Goal: Task Accomplishment & Management: Manage account settings

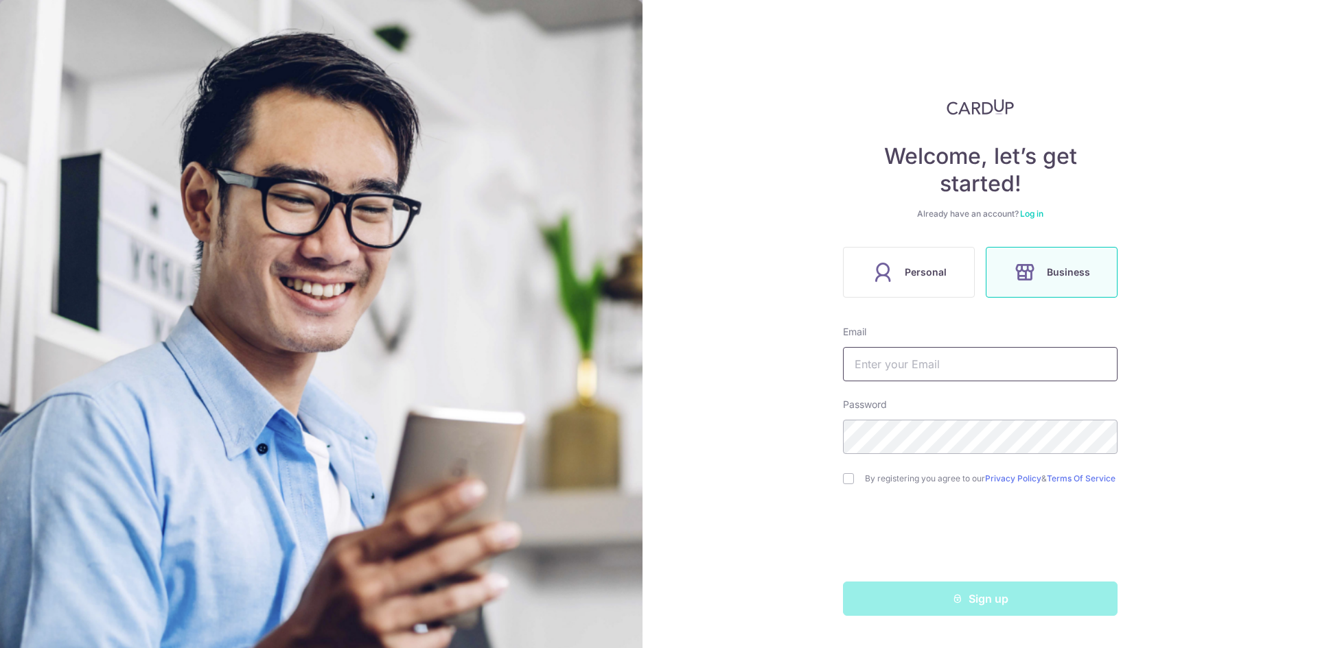
click at [980, 358] on input "text" at bounding box center [980, 364] width 274 height 34
click at [815, 443] on div "Welcome, let’s get started! Already have an account? Log in Personal Business E…" at bounding box center [979, 324] width 675 height 648
click at [885, 362] on input "text" at bounding box center [980, 364] width 274 height 34
type input "[EMAIL_ADDRESS][DOMAIN_NAME]"
click at [846, 487] on div "By registering you agree to our Privacy Policy & Terms Of Service" at bounding box center [980, 479] width 274 height 16
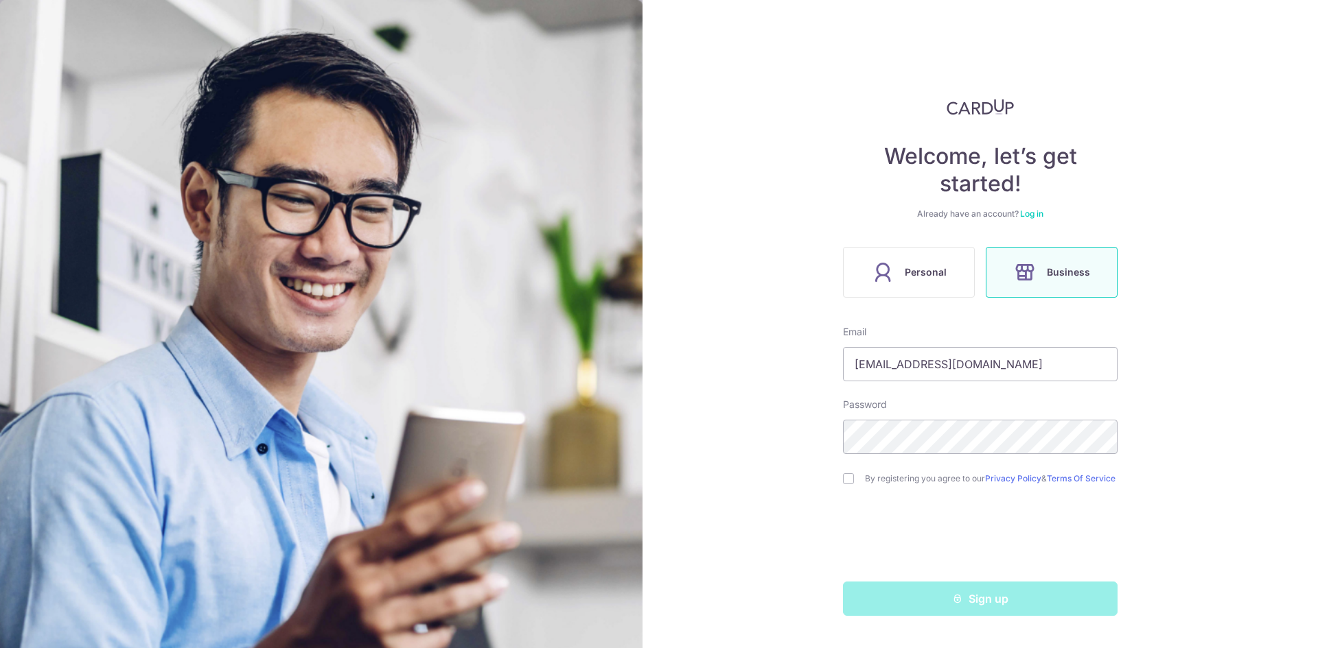
click at [850, 487] on div "By registering you agree to our Privacy Policy & Terms Of Service" at bounding box center [980, 479] width 274 height 16
click at [850, 482] on input "checkbox" at bounding box center [848, 478] width 11 height 11
checkbox input "true"
click at [1022, 591] on button "Sign up" at bounding box center [980, 599] width 274 height 34
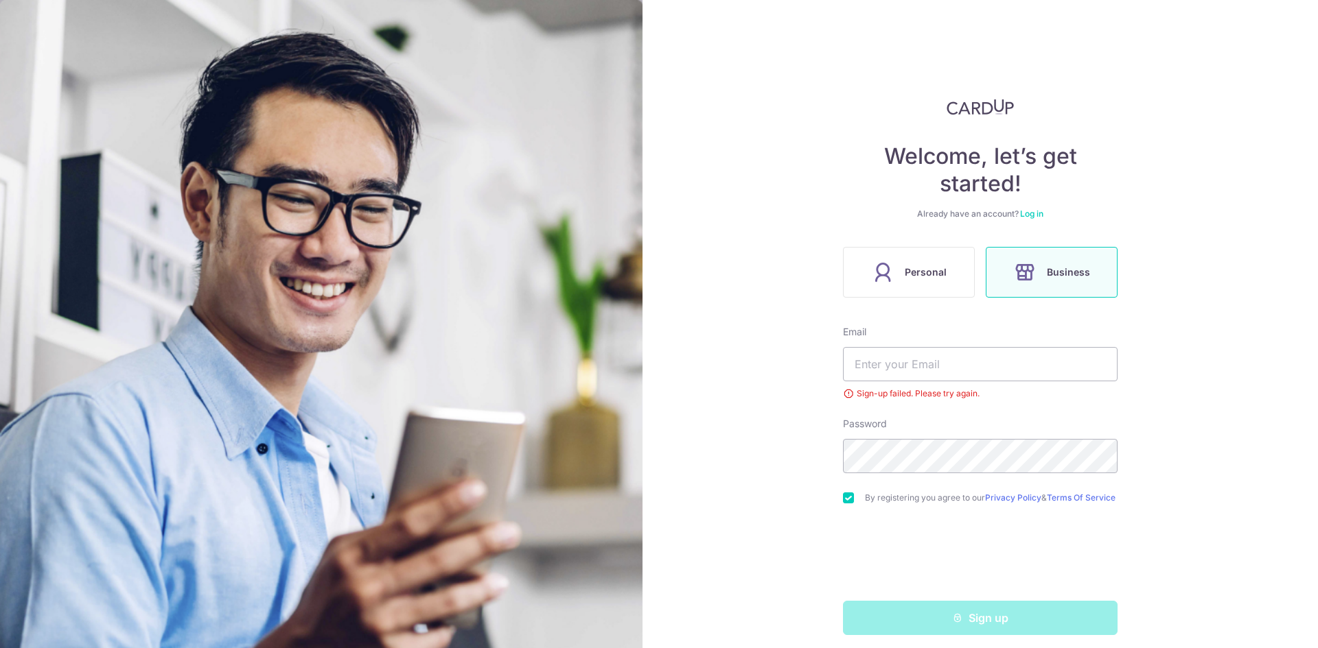
scroll to position [14, 0]
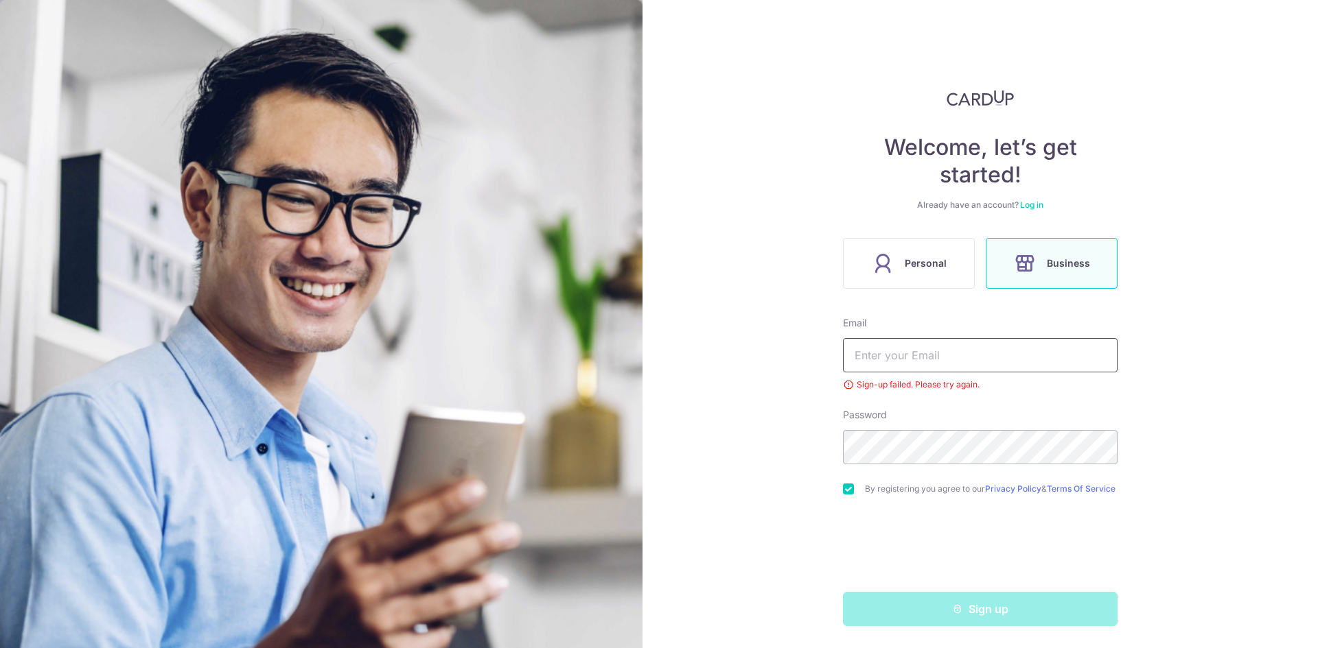
click at [911, 352] on input "text" at bounding box center [980, 355] width 274 height 34
type input "[EMAIL_ADDRESS][DOMAIN_NAME]"
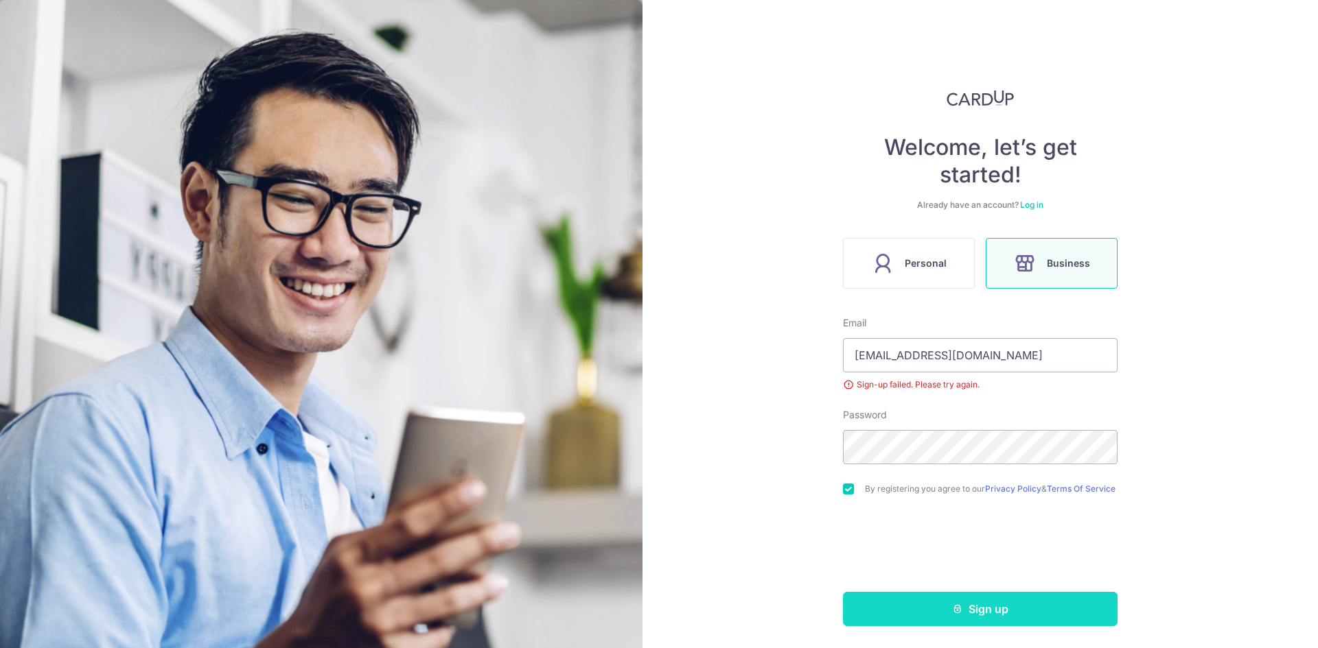
click at [968, 609] on button "Sign up" at bounding box center [980, 609] width 274 height 34
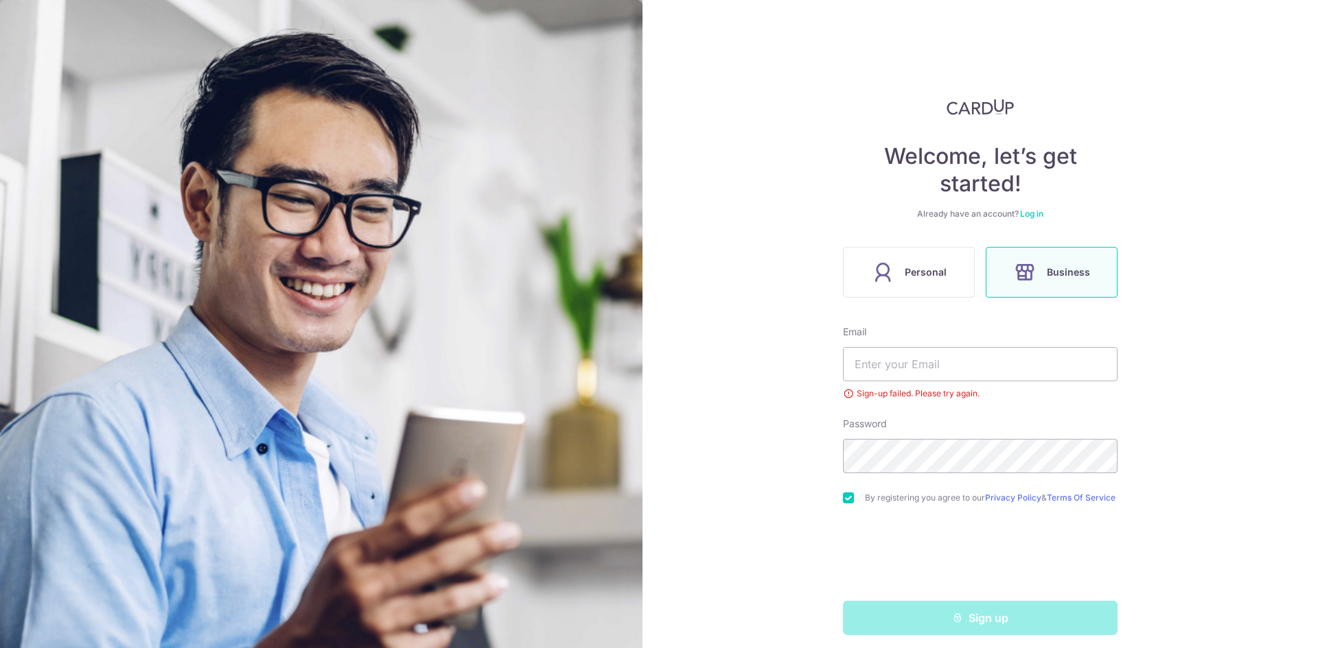
scroll to position [14, 0]
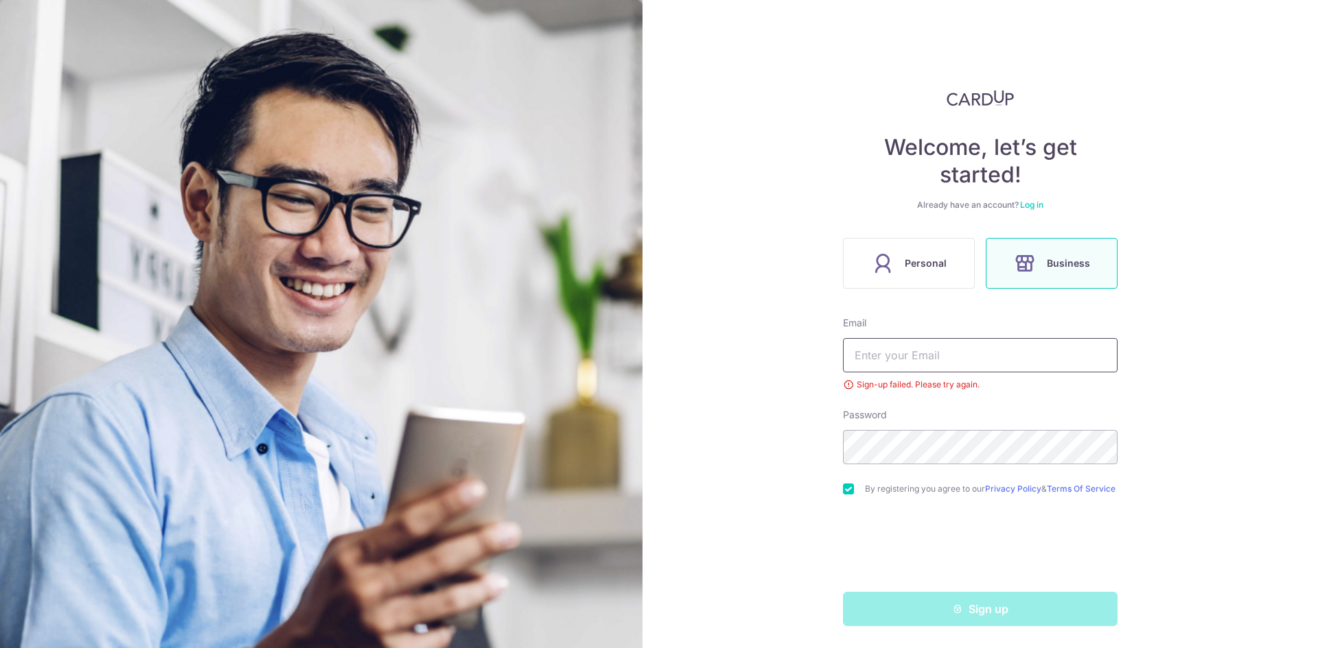
click at [949, 353] on input "text" at bounding box center [980, 355] width 274 height 34
drag, startPoint x: 740, startPoint y: 452, endPoint x: 747, endPoint y: 447, distance: 8.4
click at [740, 452] on div "Welcome, let’s get started! Already have an account? Log in Personal Business E…" at bounding box center [979, 324] width 675 height 648
click at [911, 338] on input "text" at bounding box center [980, 355] width 274 height 34
click at [843, 484] on input "checkbox" at bounding box center [848, 489] width 11 height 11
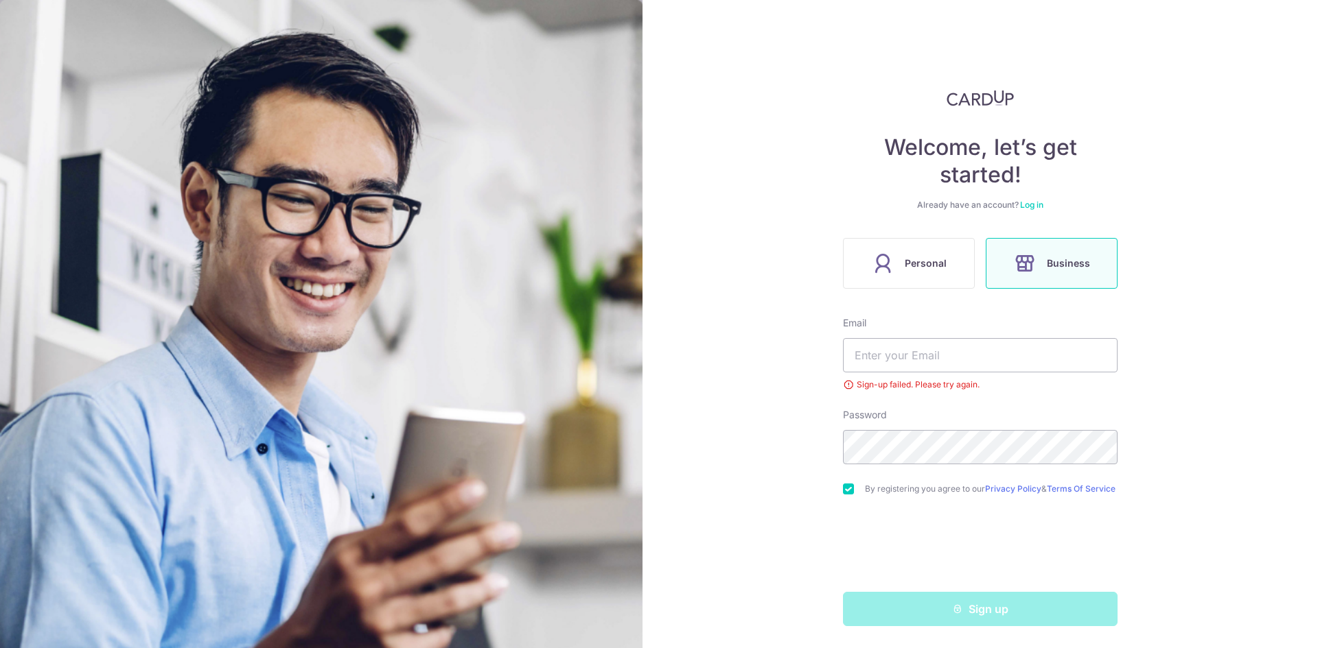
checkbox input "false"
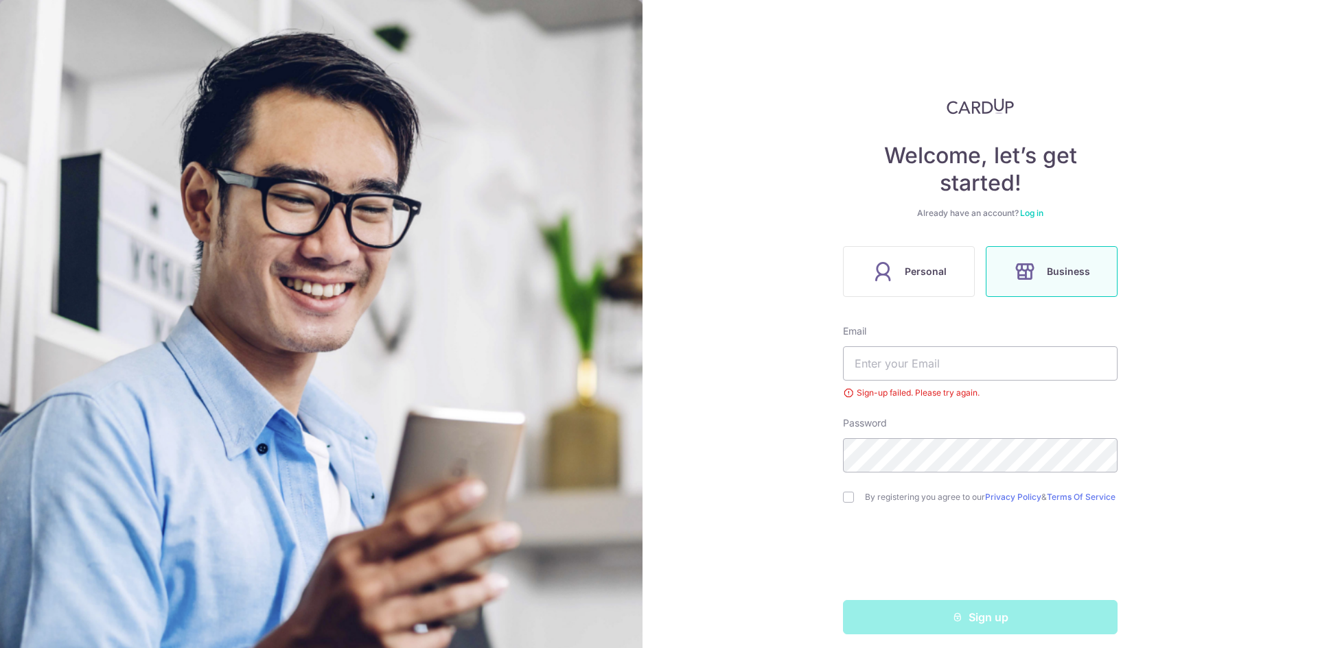
scroll to position [0, 0]
click at [1025, 217] on link "Log in" at bounding box center [1031, 214] width 23 height 10
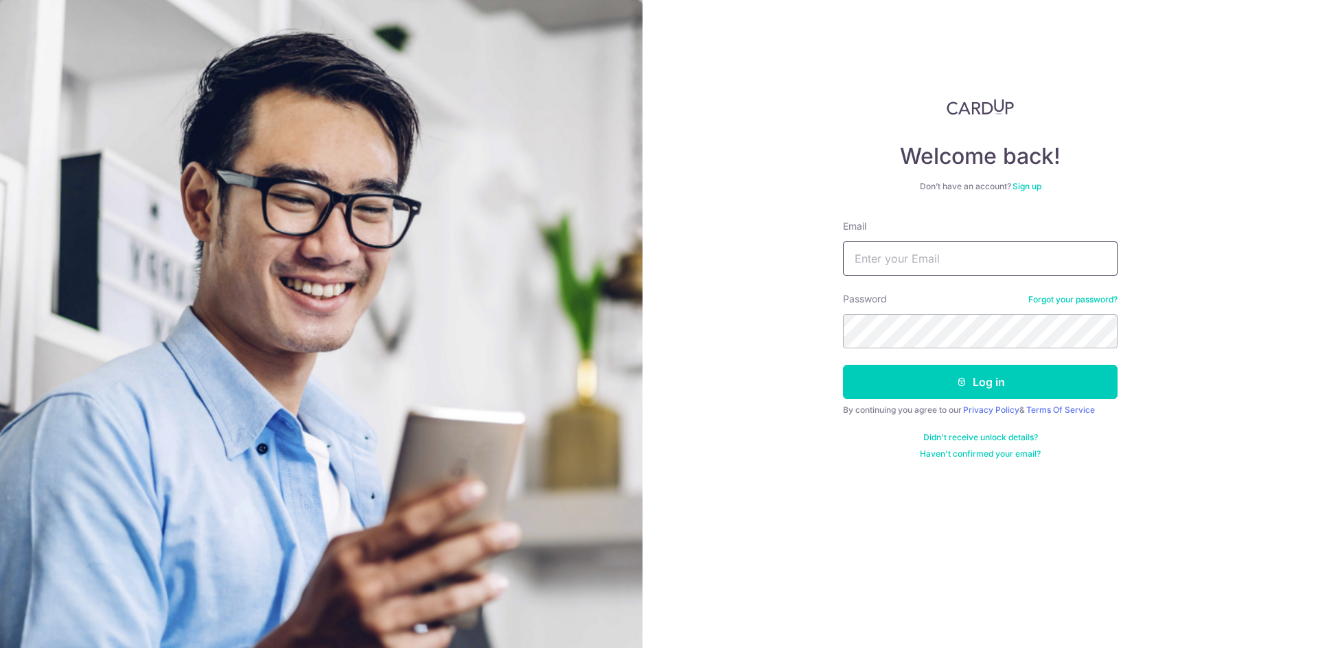
click at [915, 253] on input "Email" at bounding box center [980, 259] width 274 height 34
type input "[EMAIL_ADDRESS][DOMAIN_NAME]"
click at [843, 365] on button "Log in" at bounding box center [980, 382] width 274 height 34
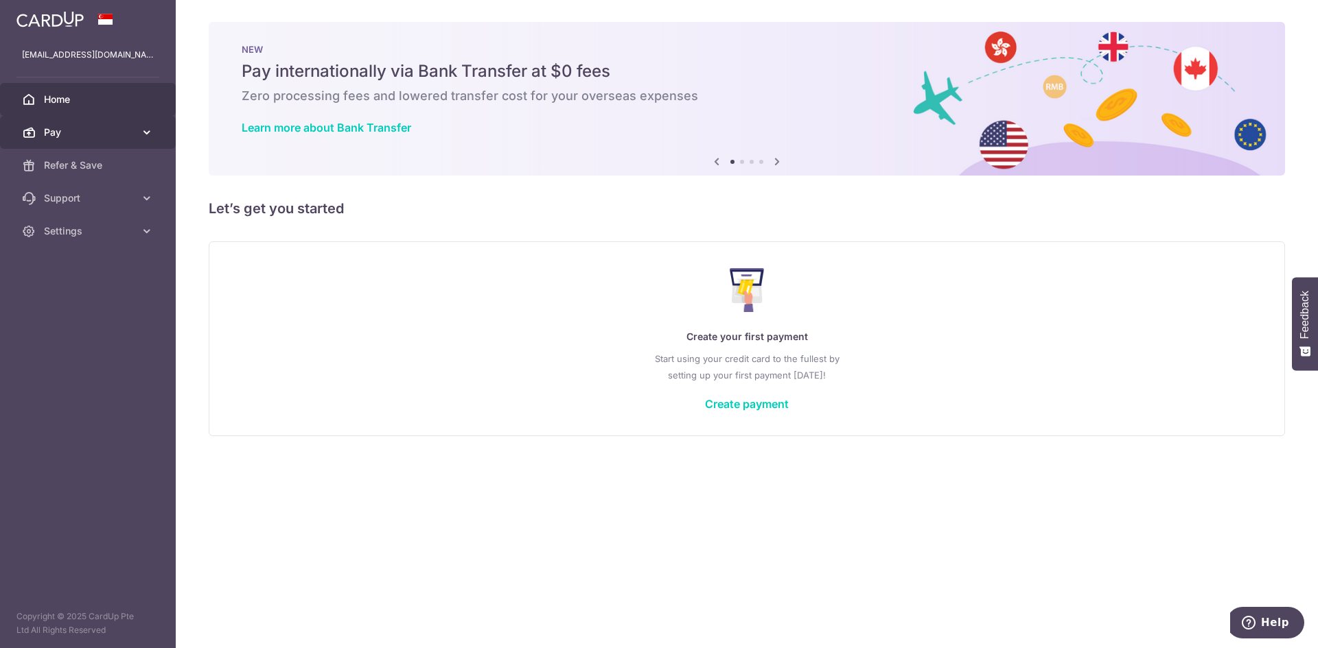
click at [136, 137] on link "Pay" at bounding box center [88, 132] width 176 height 33
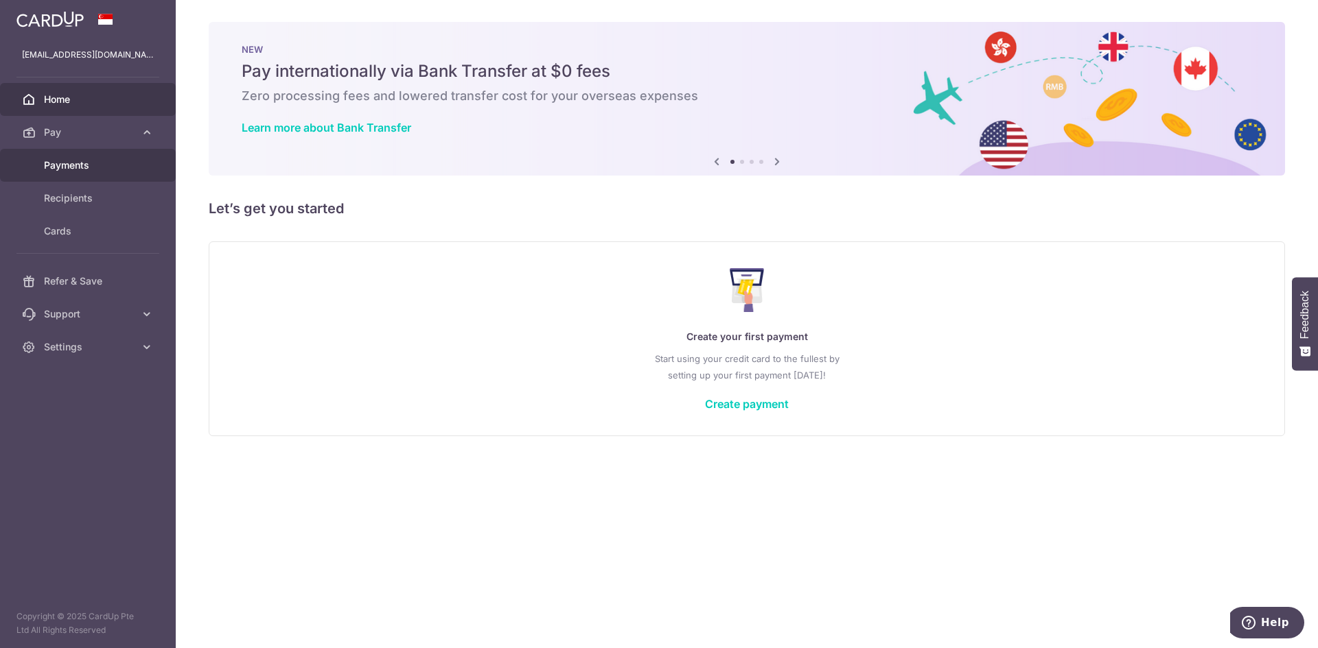
click at [93, 169] on span "Payments" at bounding box center [89, 166] width 91 height 14
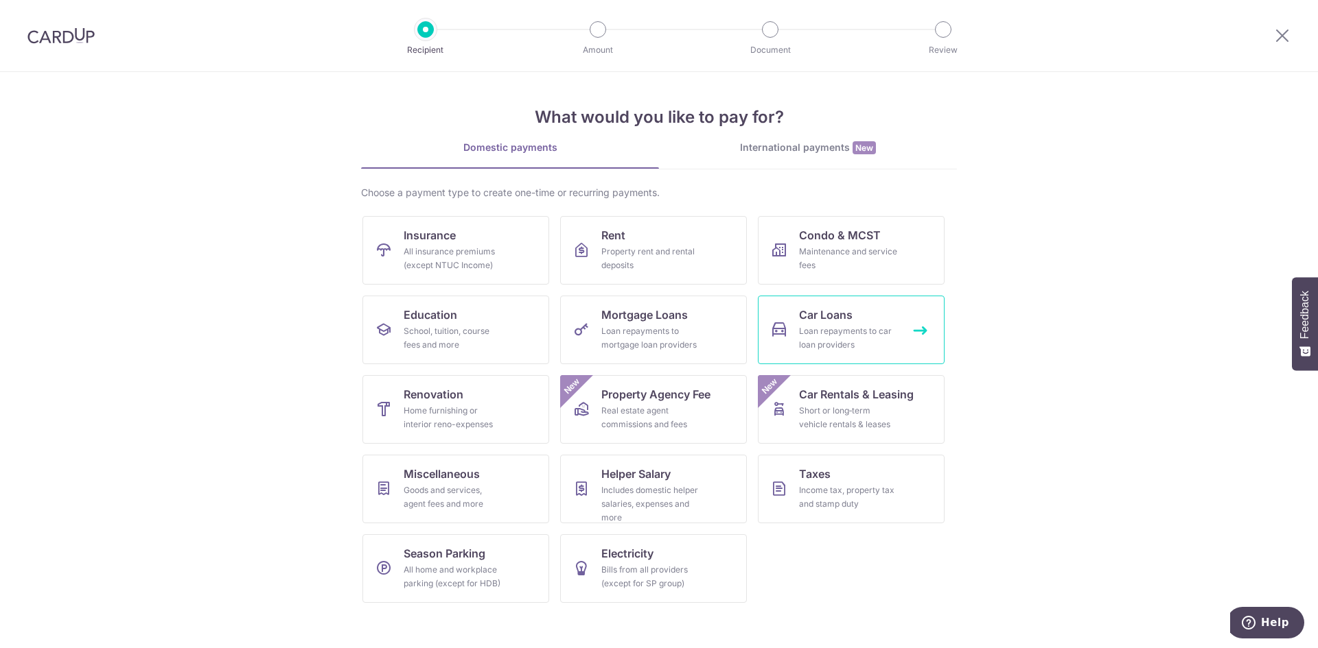
click at [877, 331] on div "Loan repayments to car loan providers" at bounding box center [848, 338] width 99 height 27
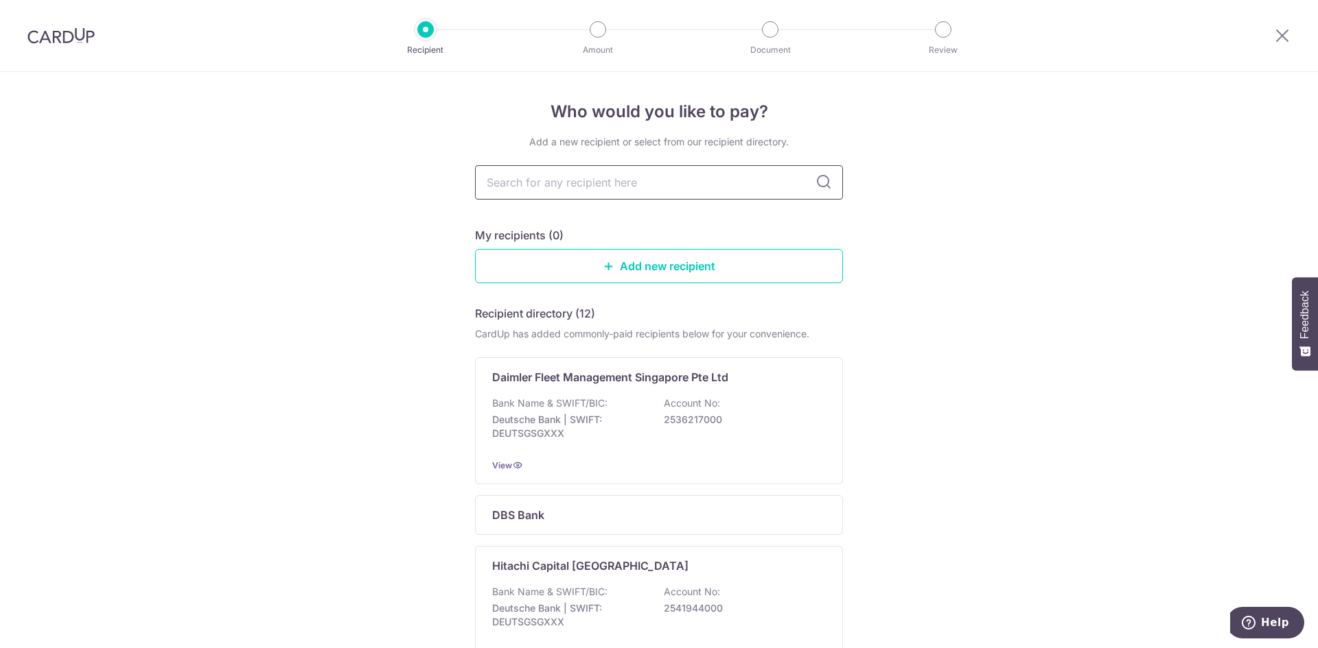
click at [623, 189] on input "text" at bounding box center [659, 182] width 368 height 34
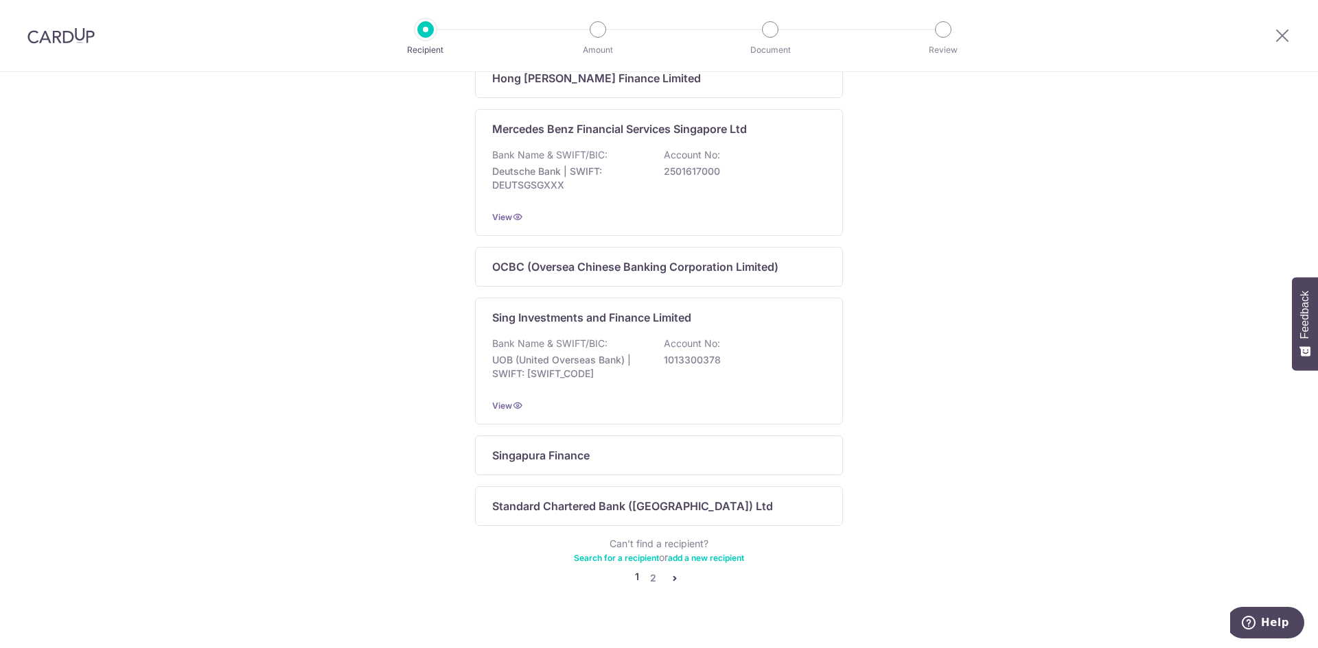
scroll to position [783, 0]
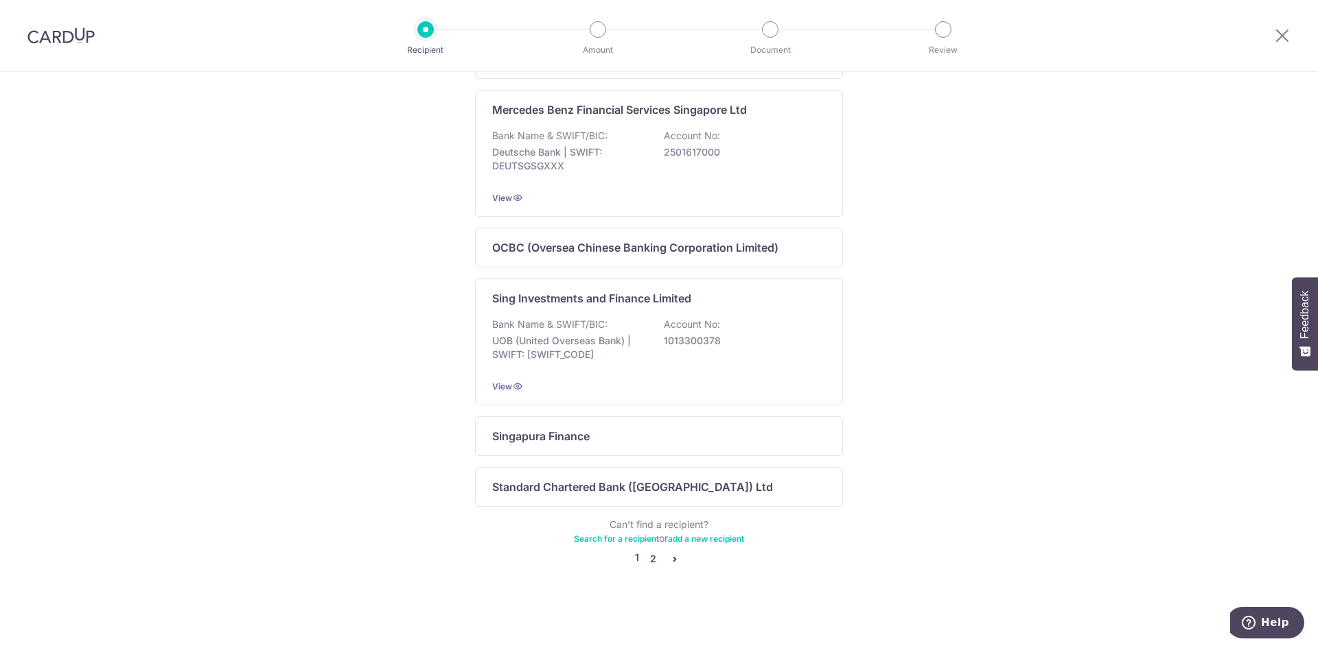
click at [651, 558] on link "2" at bounding box center [652, 559] width 16 height 16
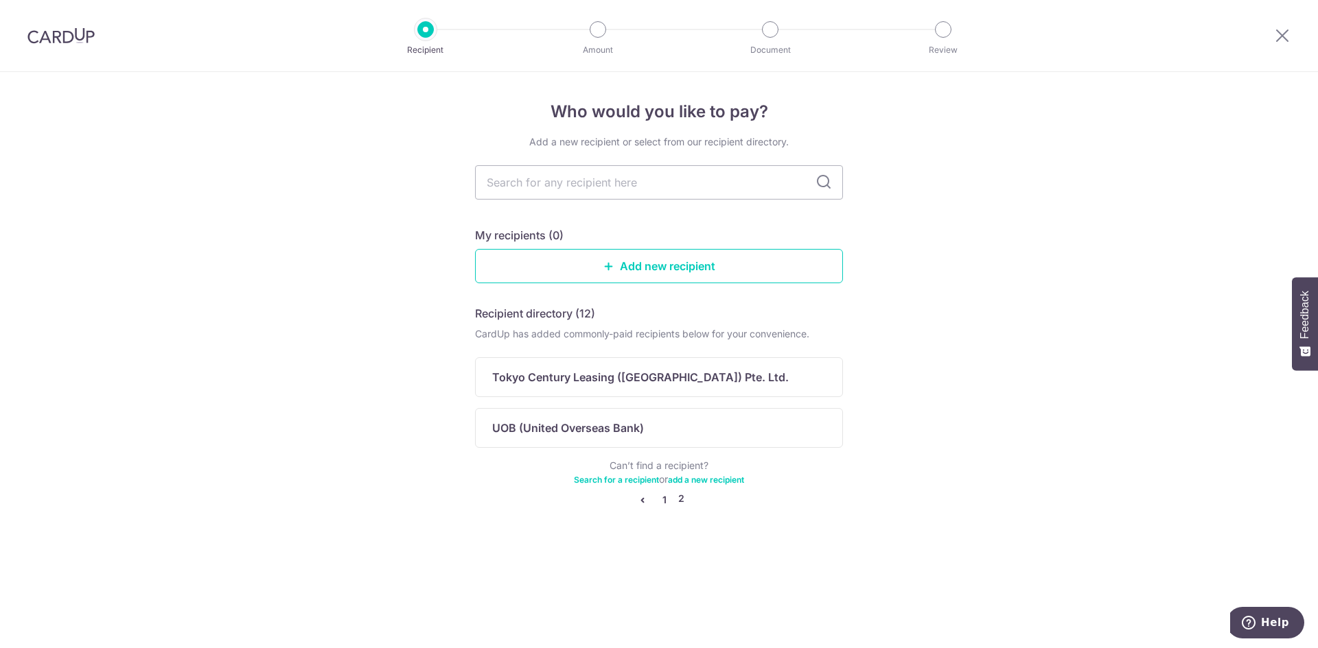
click at [668, 499] on link "1" at bounding box center [664, 500] width 16 height 16
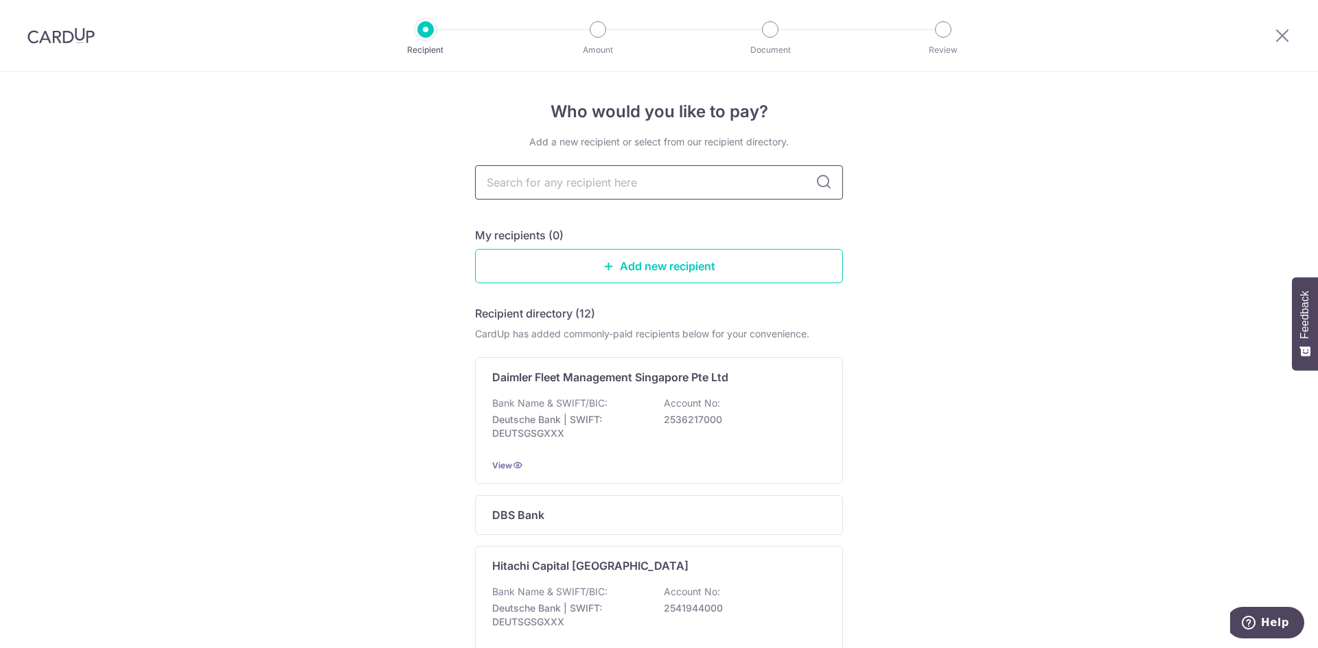
click at [594, 176] on input "text" at bounding box center [659, 182] width 368 height 34
type input "mitsubishi"
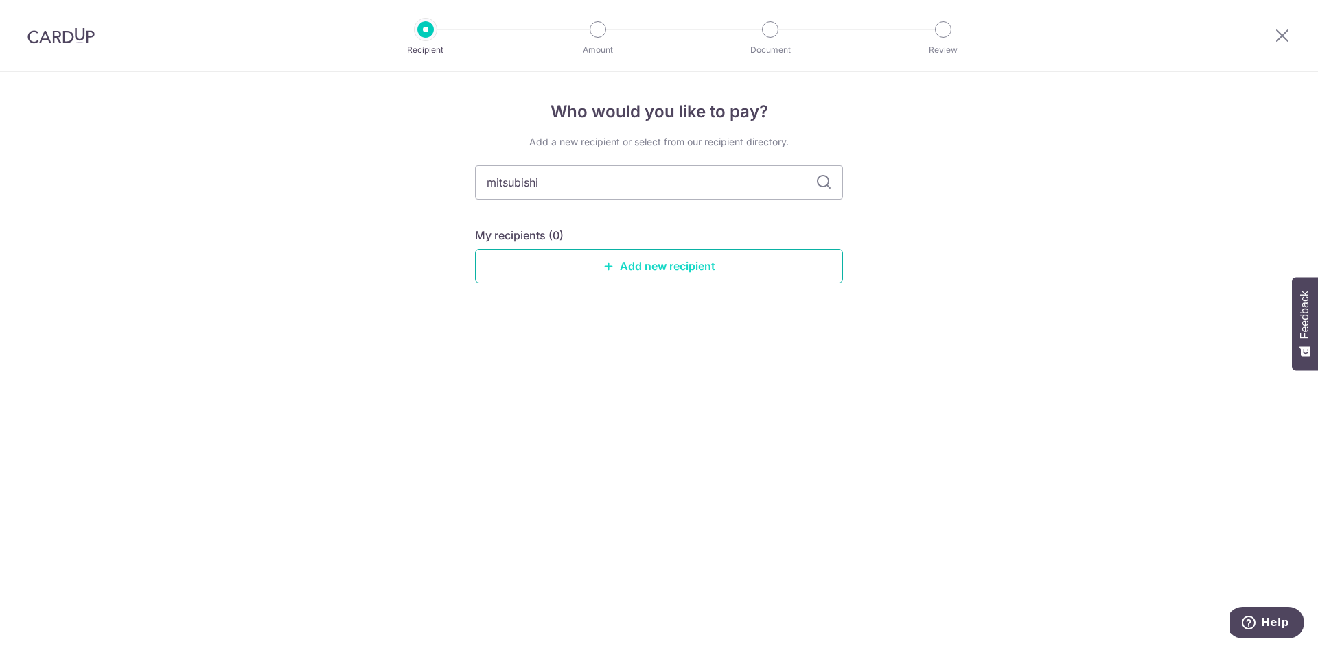
click at [659, 267] on link "Add new recipient" at bounding box center [659, 266] width 368 height 34
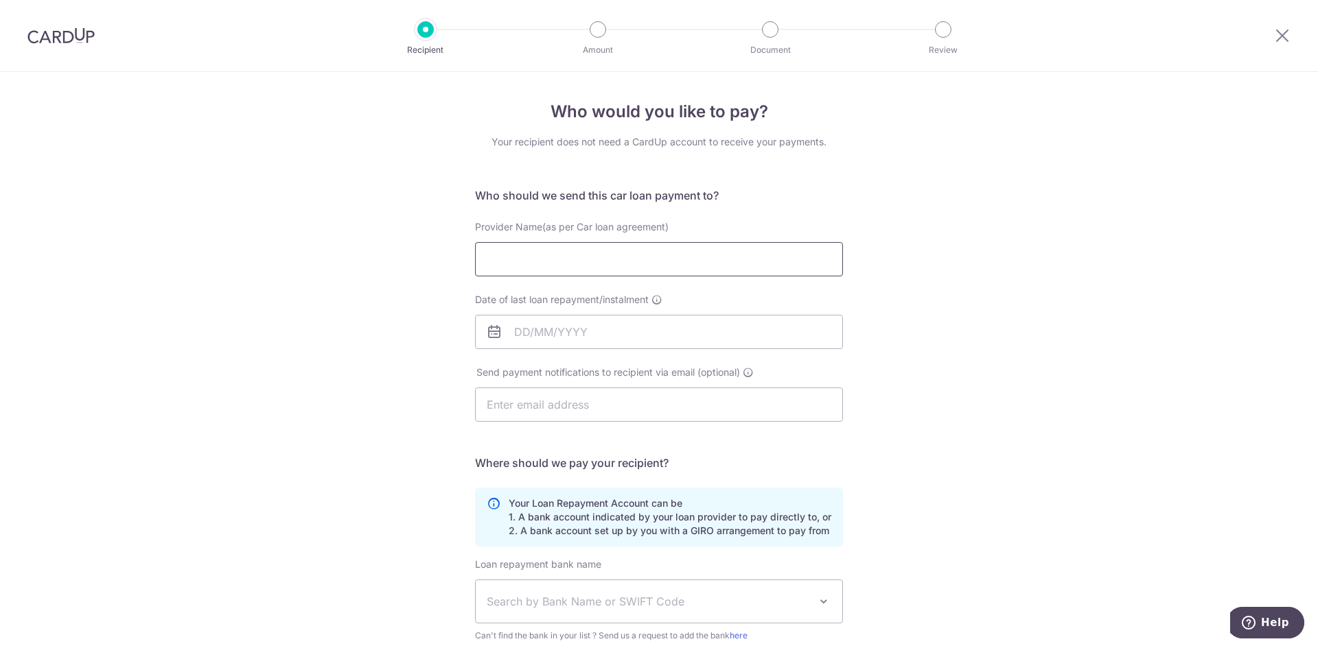
click at [574, 253] on input "Provider Name(as per Car loan agreement)" at bounding box center [659, 259] width 368 height 34
click at [88, 38] on img at bounding box center [60, 35] width 67 height 16
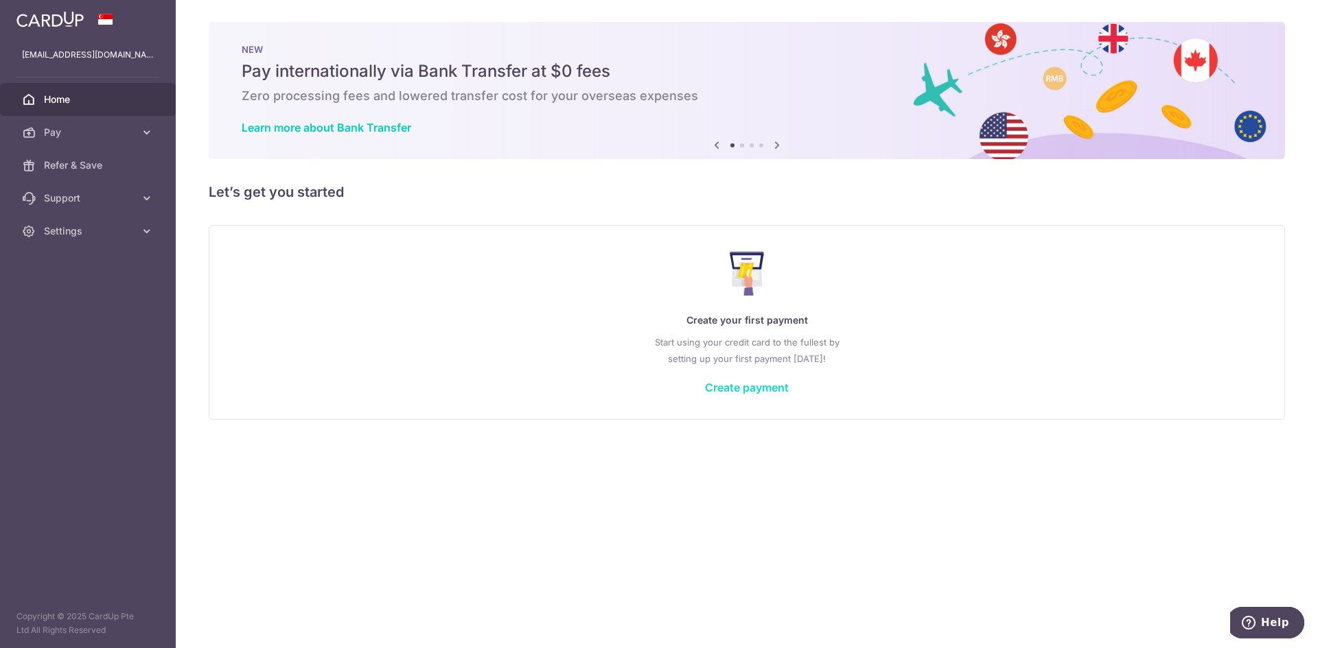
click at [755, 388] on link "Create payment" at bounding box center [747, 388] width 84 height 14
click at [91, 128] on span "Pay" at bounding box center [89, 133] width 91 height 14
click at [103, 279] on span "Refer & Save" at bounding box center [89, 281] width 91 height 14
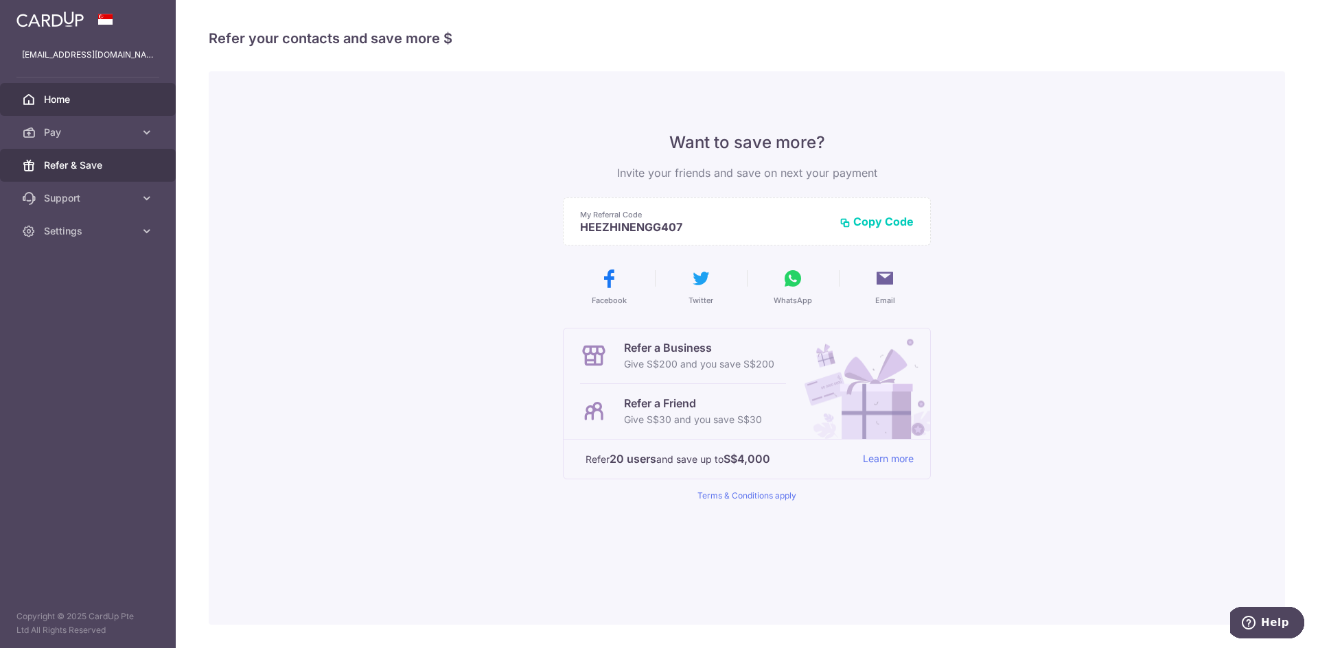
click at [92, 104] on span "Home" at bounding box center [89, 100] width 91 height 14
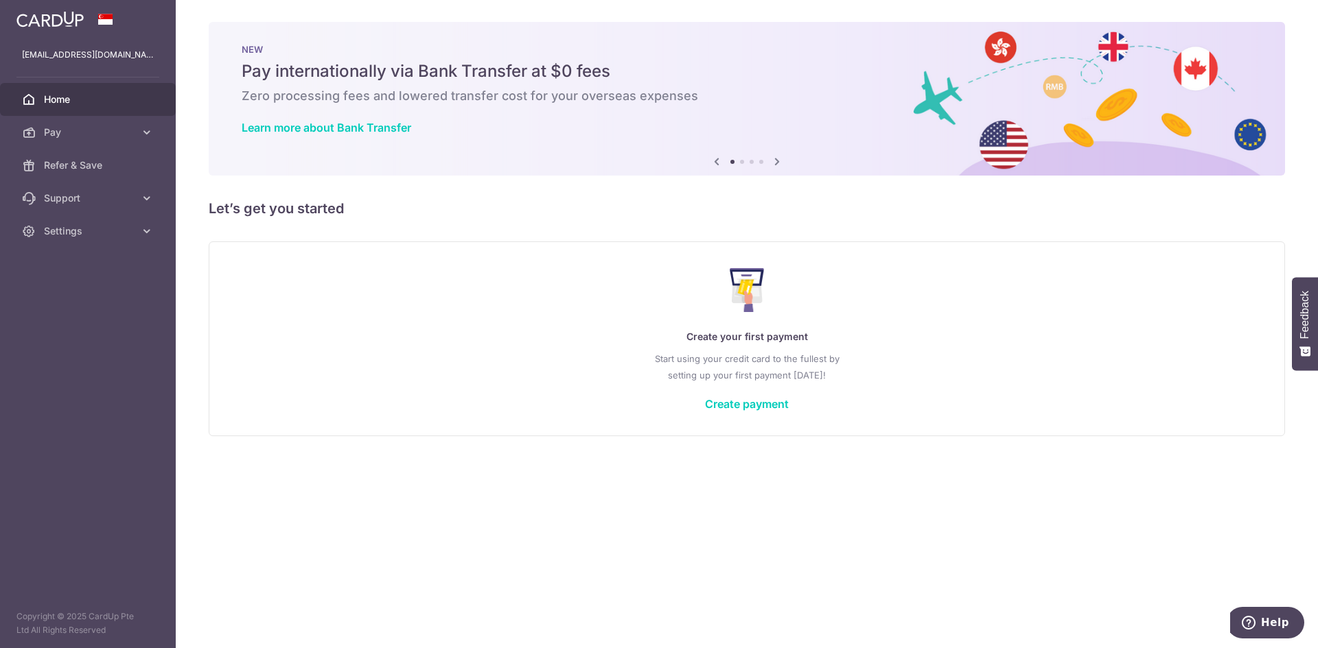
click at [51, 19] on img at bounding box center [49, 19] width 67 height 16
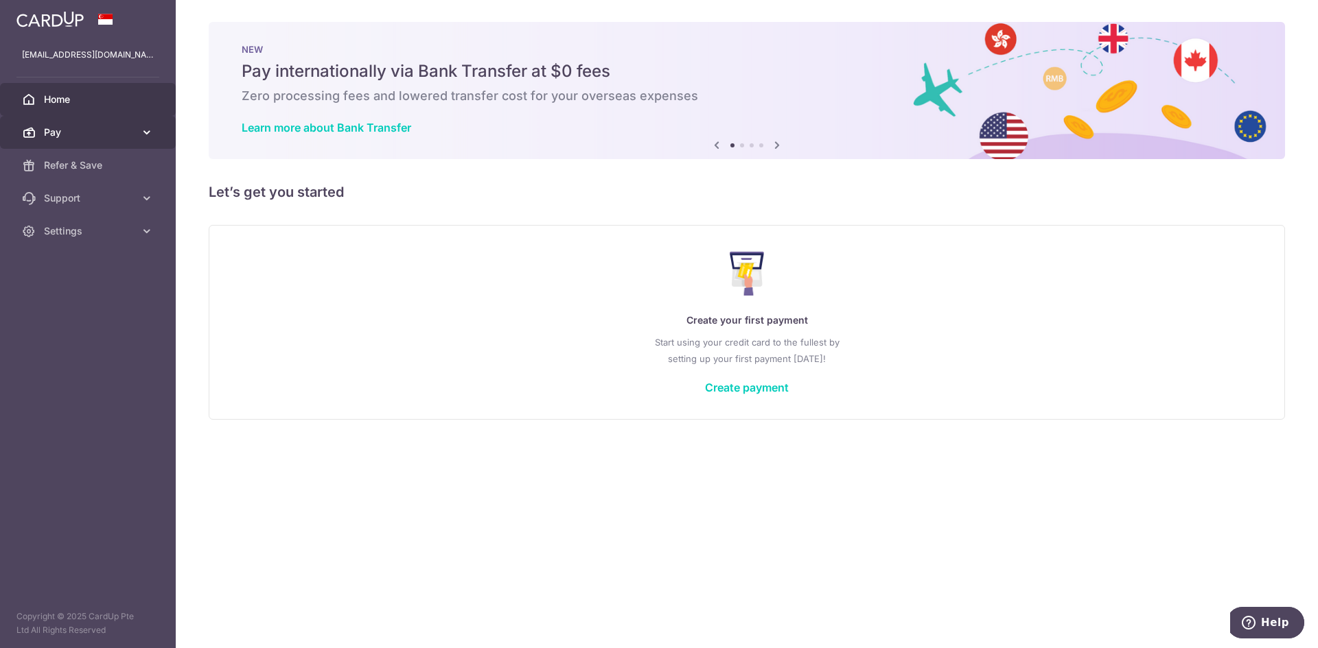
click at [75, 131] on span "Pay" at bounding box center [89, 133] width 91 height 14
click at [88, 165] on span "Refer & Save" at bounding box center [89, 166] width 91 height 14
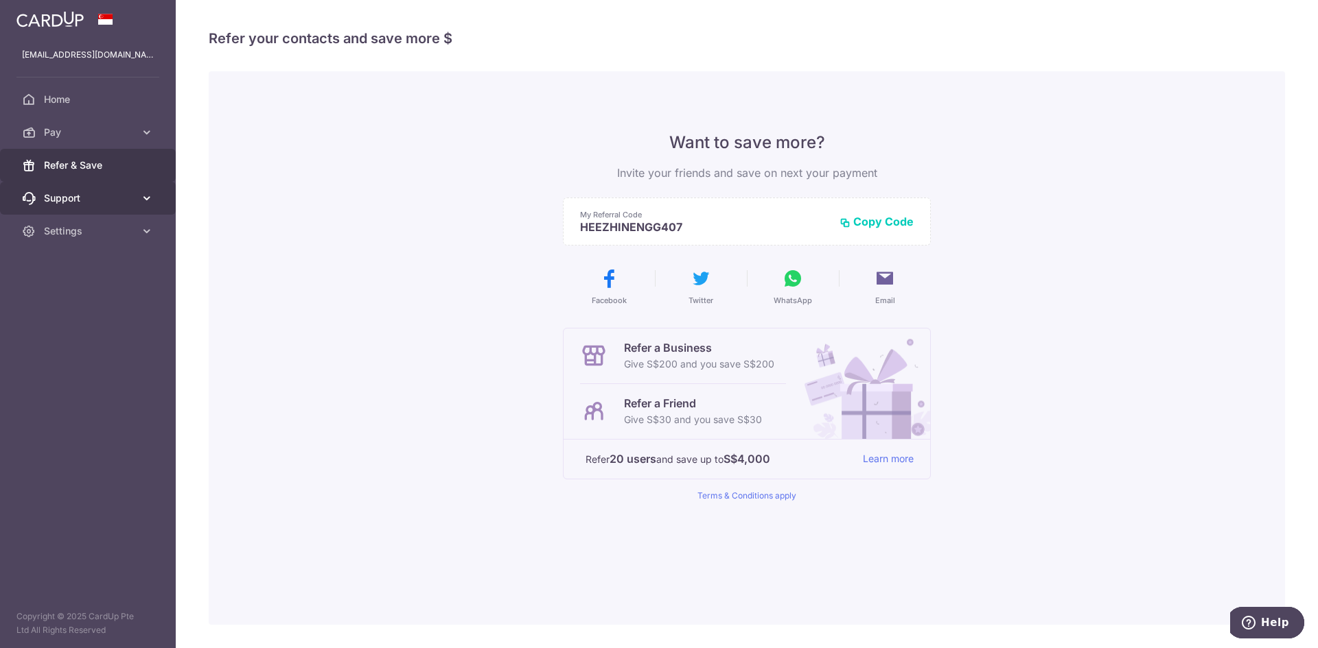
click at [80, 189] on link "Support" at bounding box center [88, 198] width 176 height 33
click at [75, 203] on span "Support" at bounding box center [89, 198] width 91 height 14
click at [86, 215] on link "Settings" at bounding box center [88, 231] width 176 height 33
click at [90, 204] on span "Support" at bounding box center [89, 198] width 91 height 14
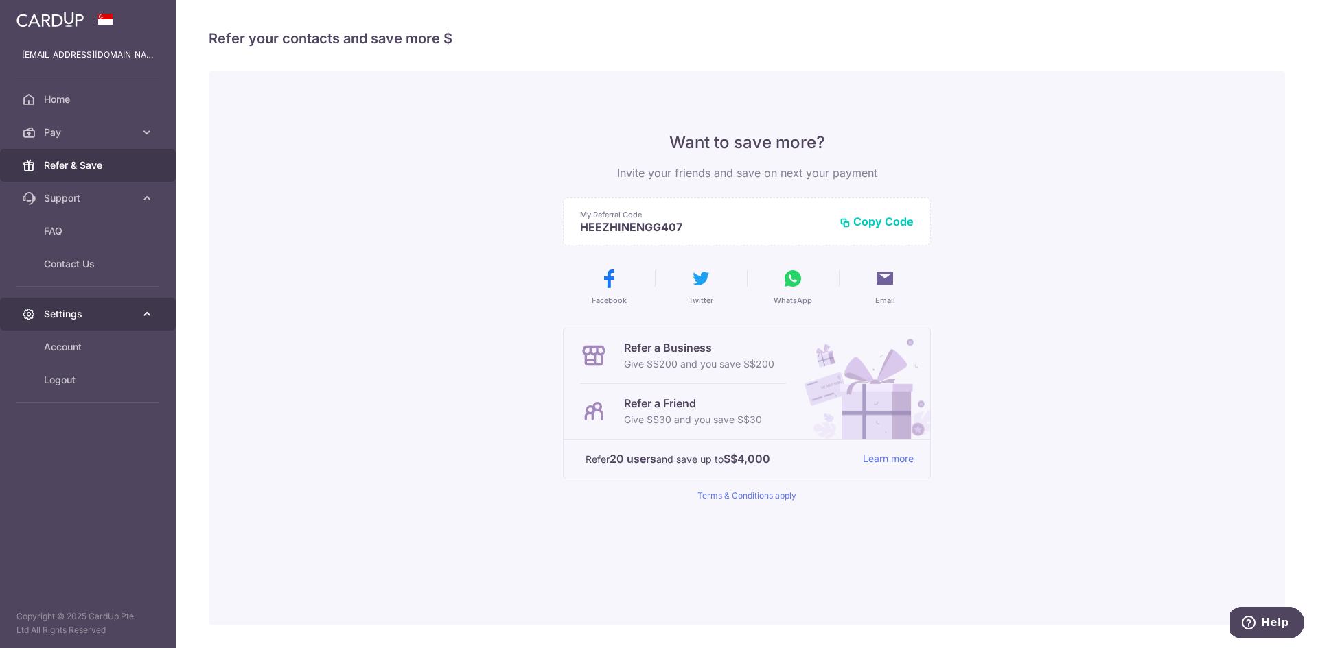
click at [82, 309] on span "Settings" at bounding box center [89, 314] width 91 height 14
click at [84, 342] on span "Account" at bounding box center [89, 347] width 91 height 14
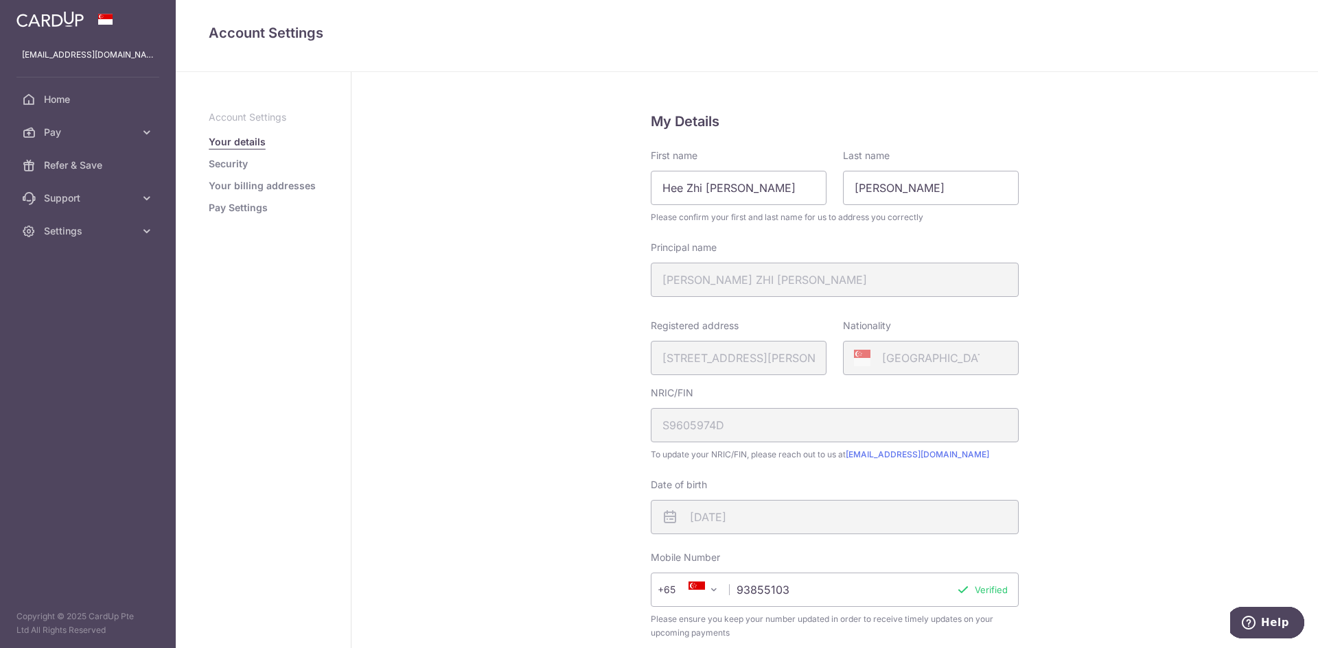
click at [247, 161] on link "Security" at bounding box center [228, 164] width 39 height 14
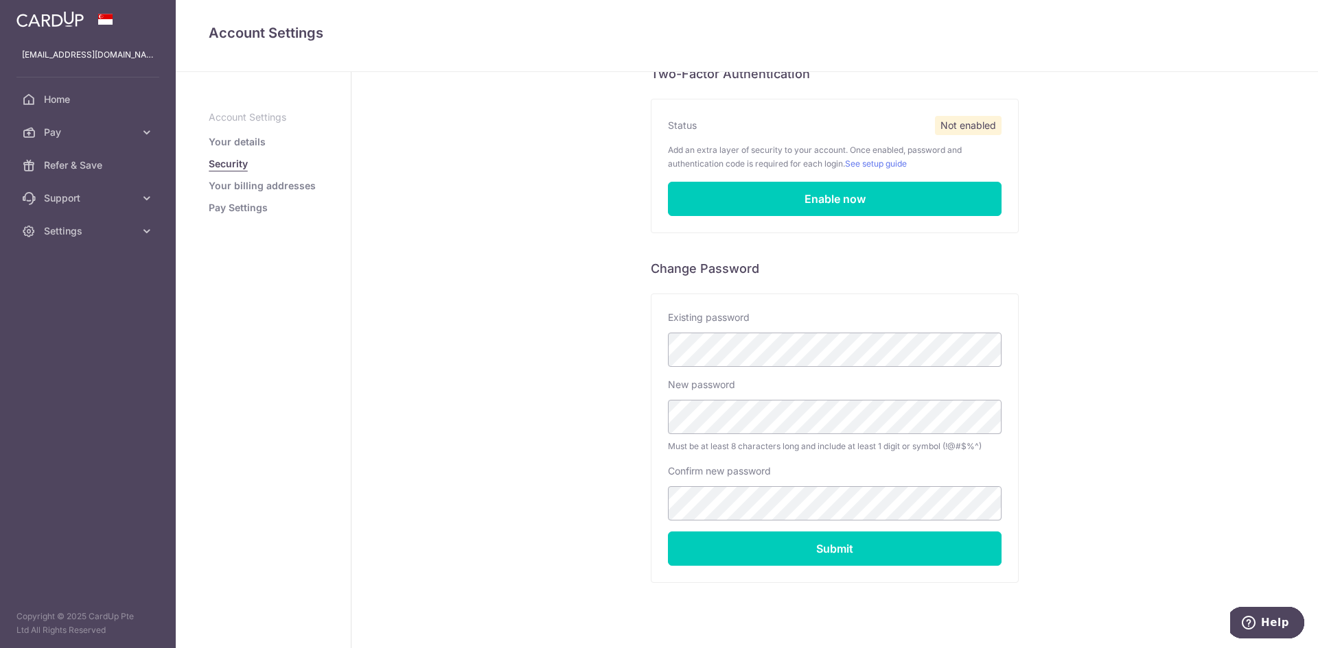
scroll to position [126, 0]
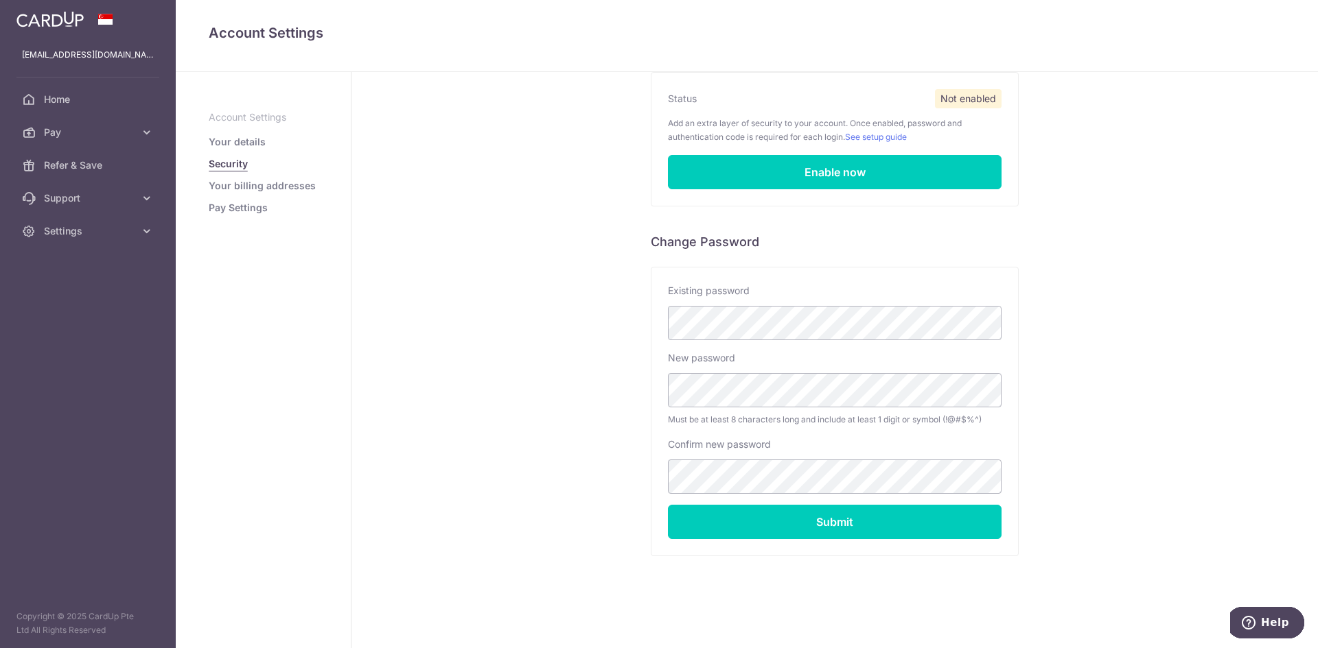
click at [242, 183] on link "Your billing addresses" at bounding box center [262, 186] width 107 height 14
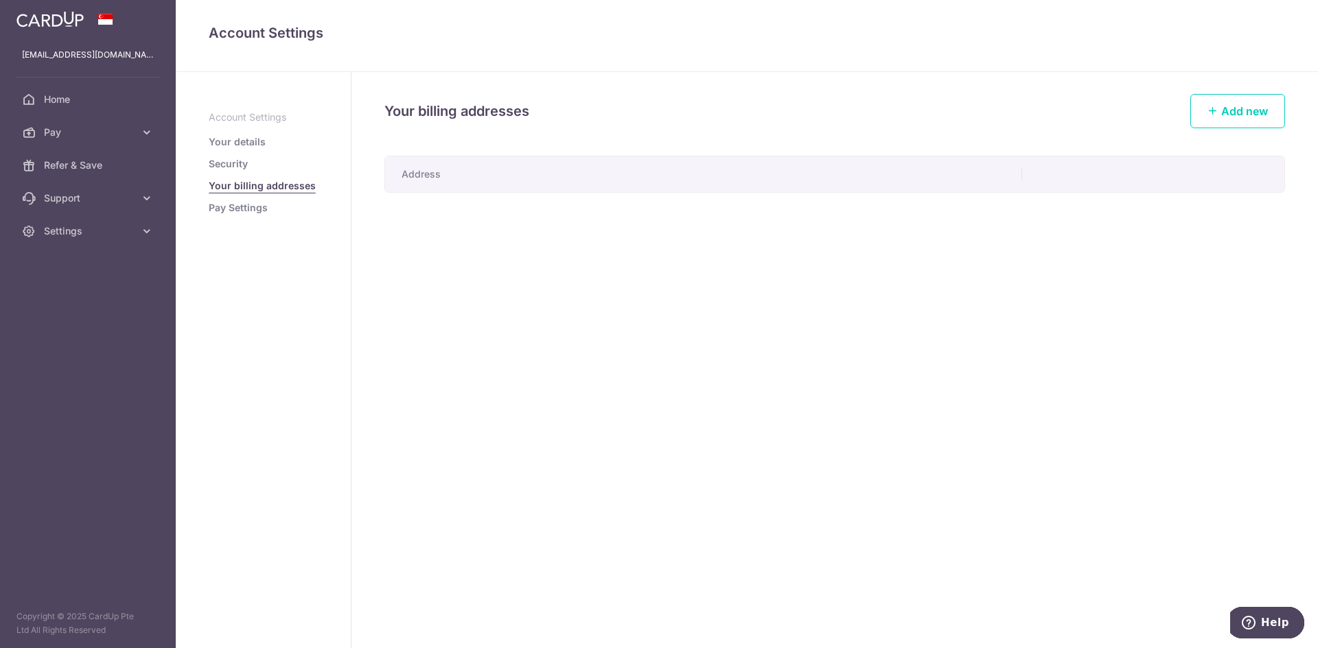
click at [253, 202] on link "Pay Settings" at bounding box center [238, 208] width 59 height 14
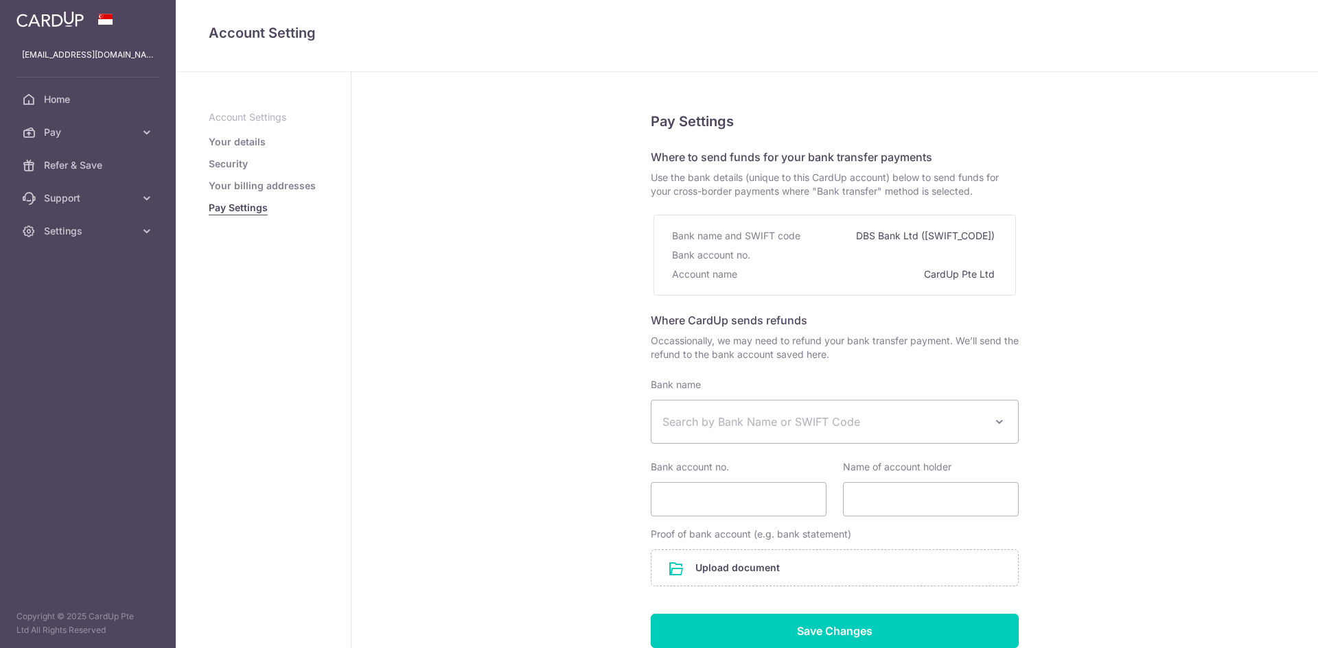
select select
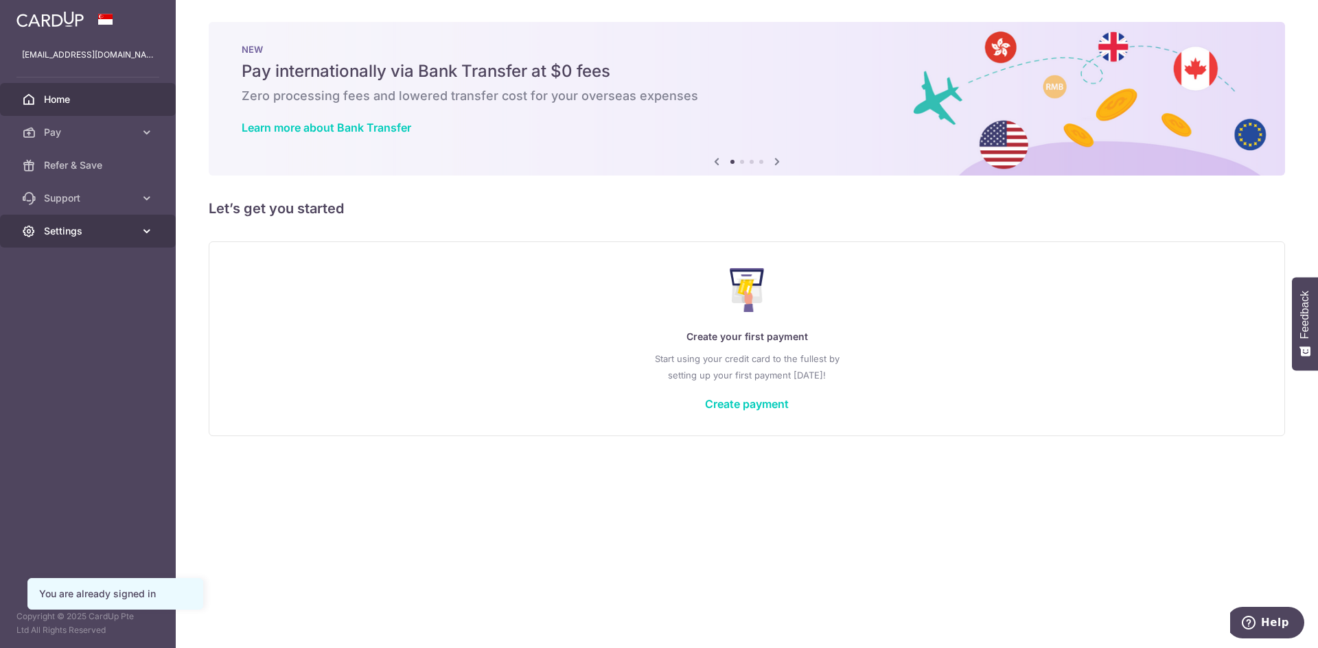
click at [83, 236] on span "Settings" at bounding box center [89, 231] width 91 height 14
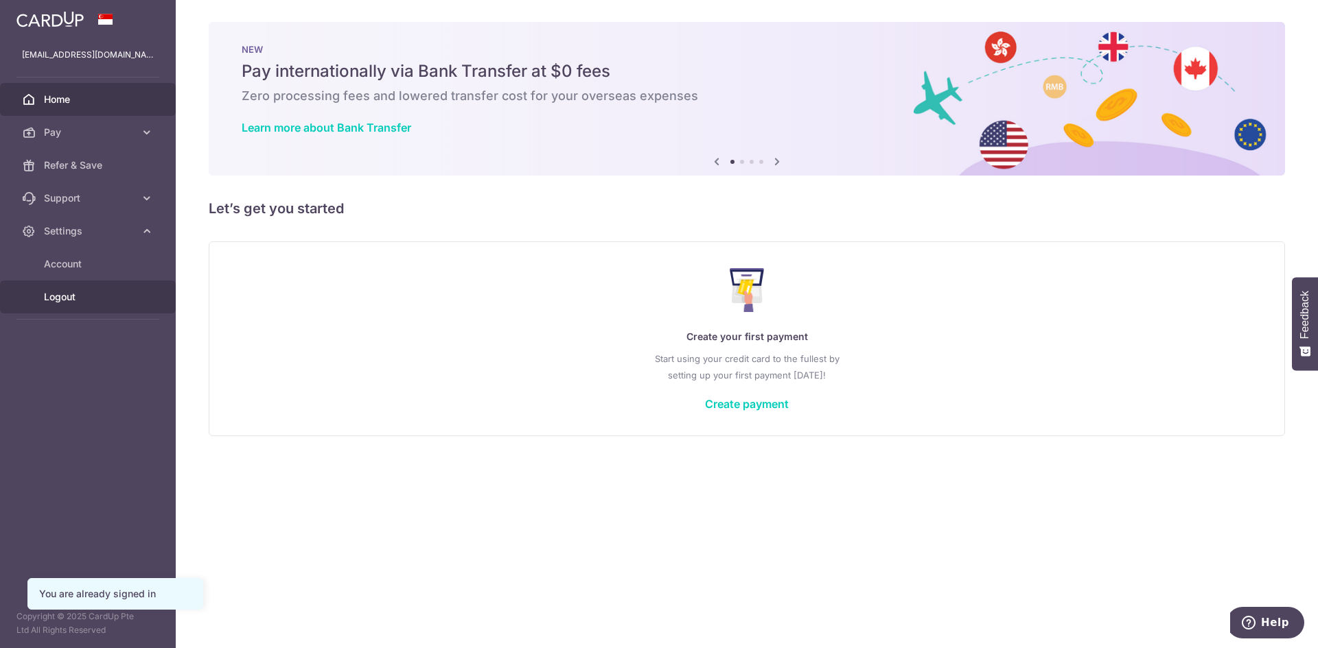
click at [73, 293] on span "Logout" at bounding box center [89, 297] width 91 height 14
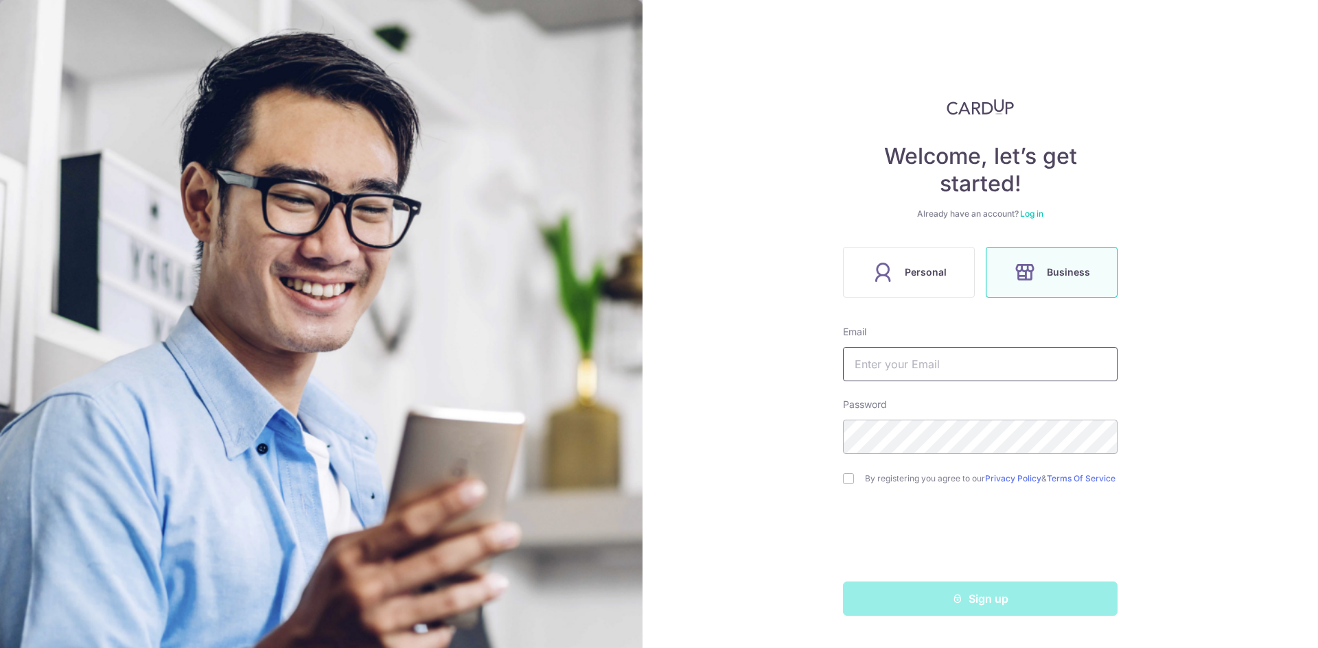
click at [928, 364] on input "text" at bounding box center [980, 364] width 274 height 34
type input "[DOMAIN_NAME][EMAIL_ADDRESS][DOMAIN_NAME]"
click at [847, 484] on input "checkbox" at bounding box center [848, 478] width 11 height 11
checkbox input "true"
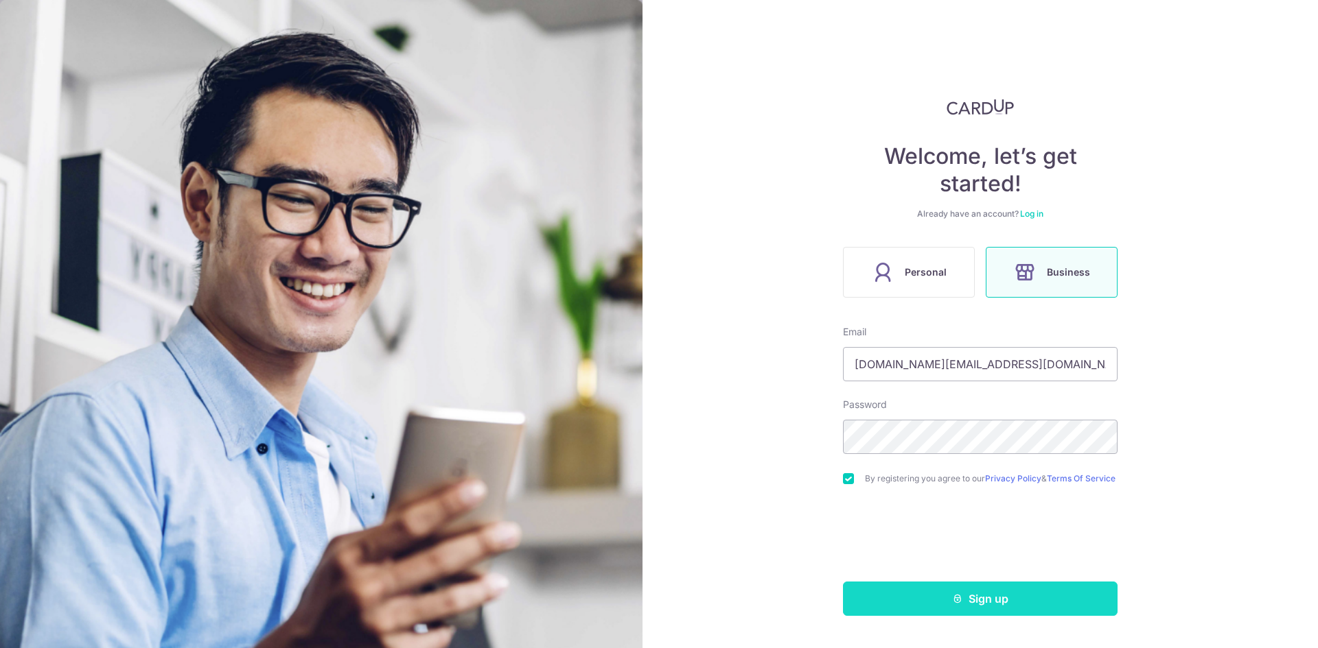
click at [935, 615] on button "Sign up" at bounding box center [980, 599] width 274 height 34
